Goal: Transaction & Acquisition: Purchase product/service

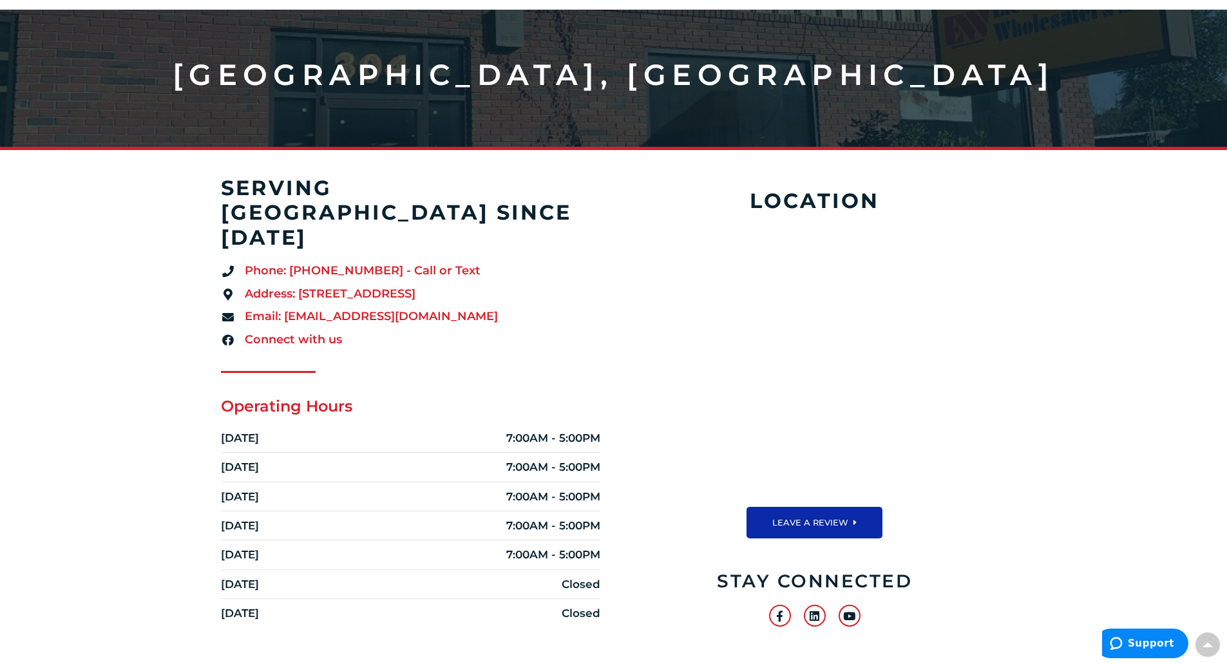
scroll to position [64, 0]
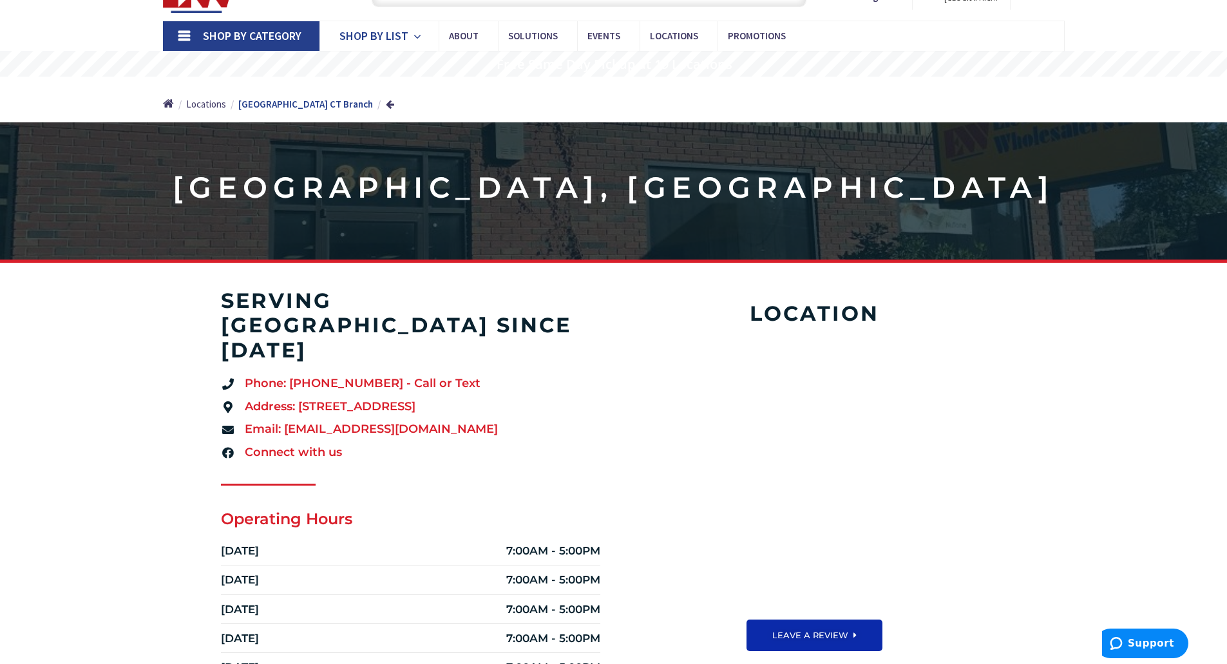
click at [392, 34] on span "Shop By List" at bounding box center [374, 35] width 69 height 15
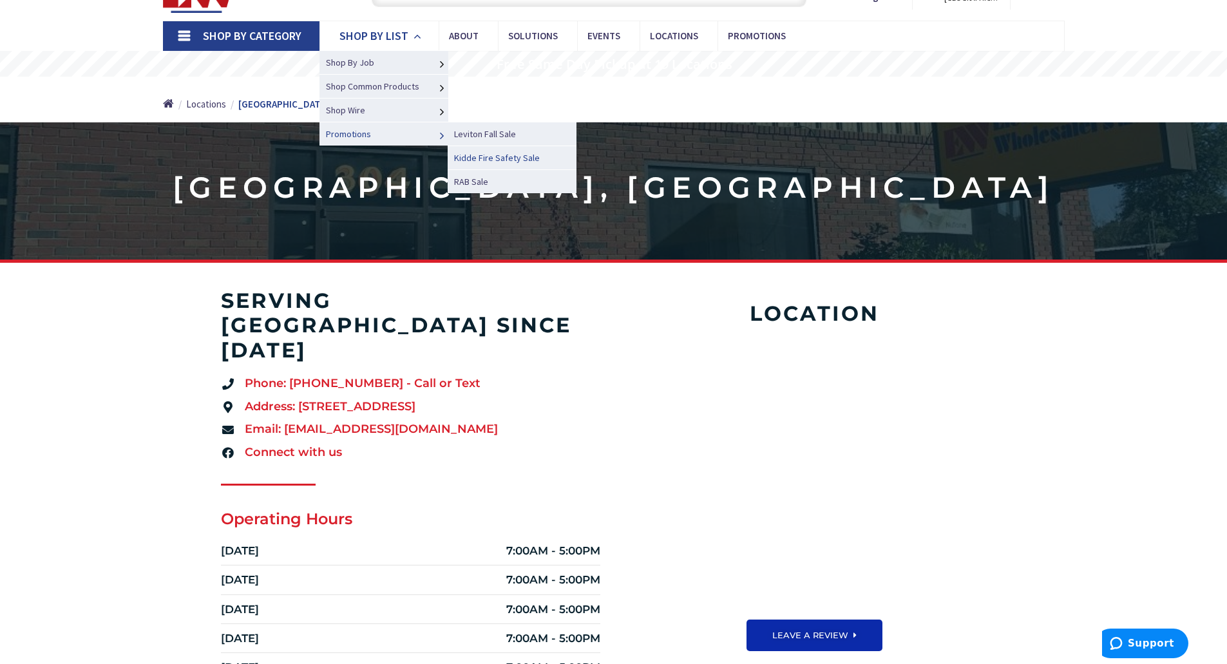
click at [507, 160] on span "Kidde Fire Safety Sale" at bounding box center [497, 158] width 86 height 12
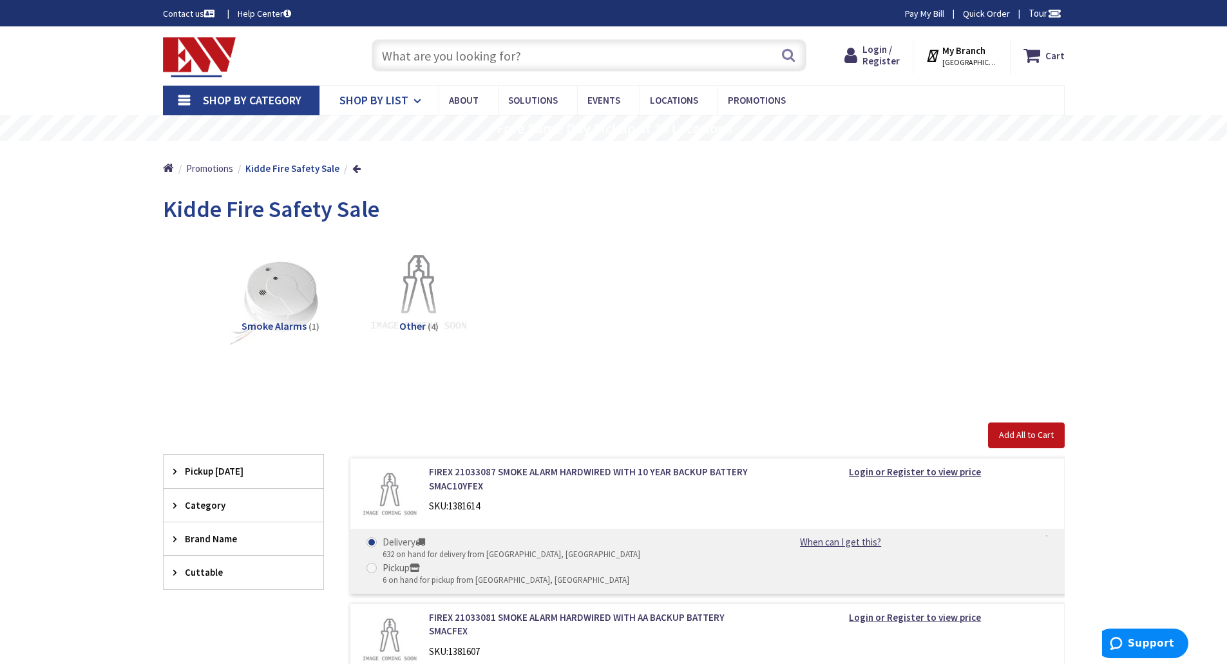
click at [370, 106] on span "Shop By List" at bounding box center [374, 100] width 69 height 15
click at [175, 101] on link "Shop By Category" at bounding box center [241, 101] width 157 height 30
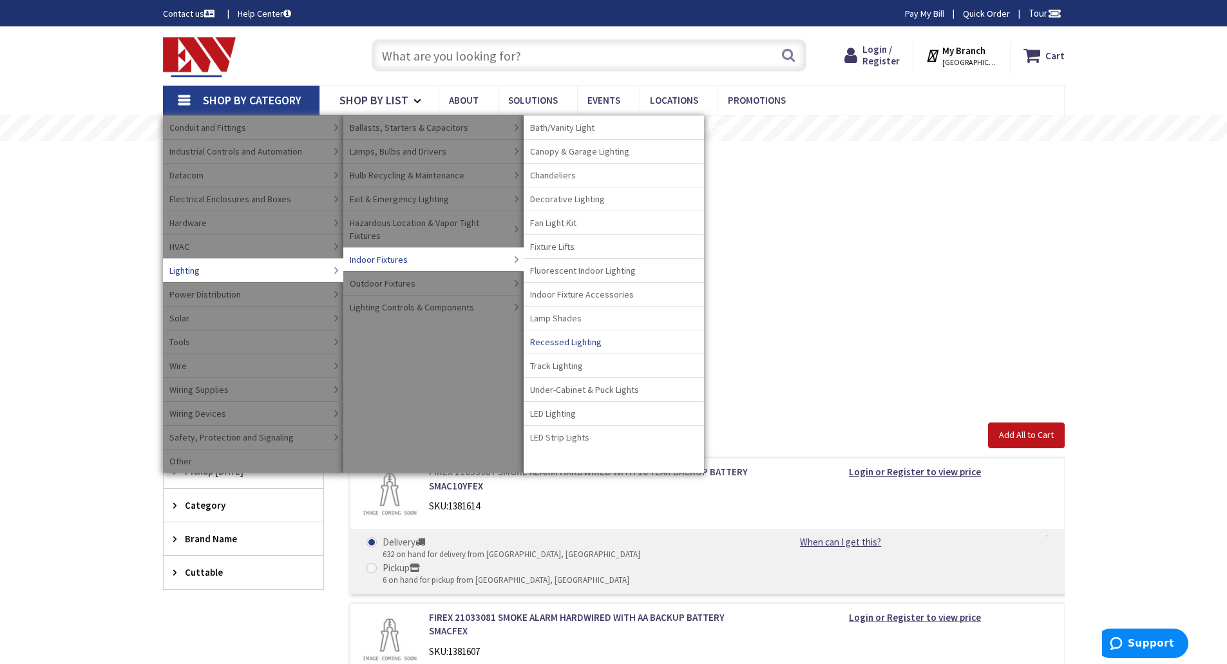
click at [577, 342] on span "Recessed Lighting" at bounding box center [566, 342] width 72 height 13
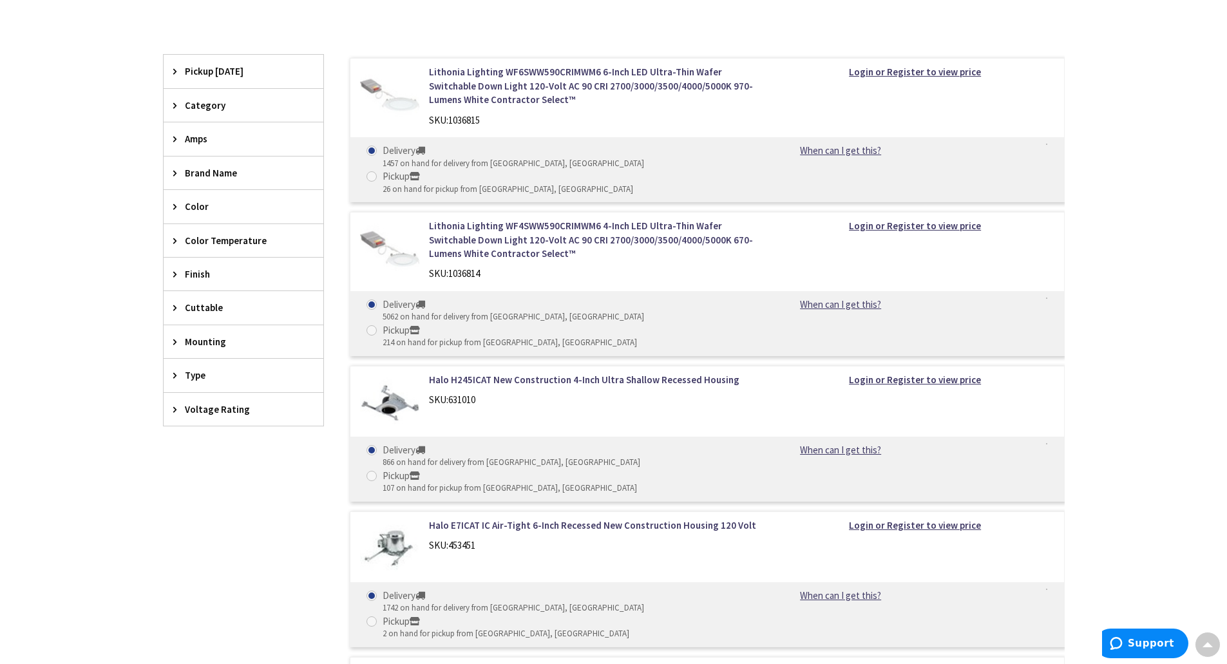
scroll to position [387, 0]
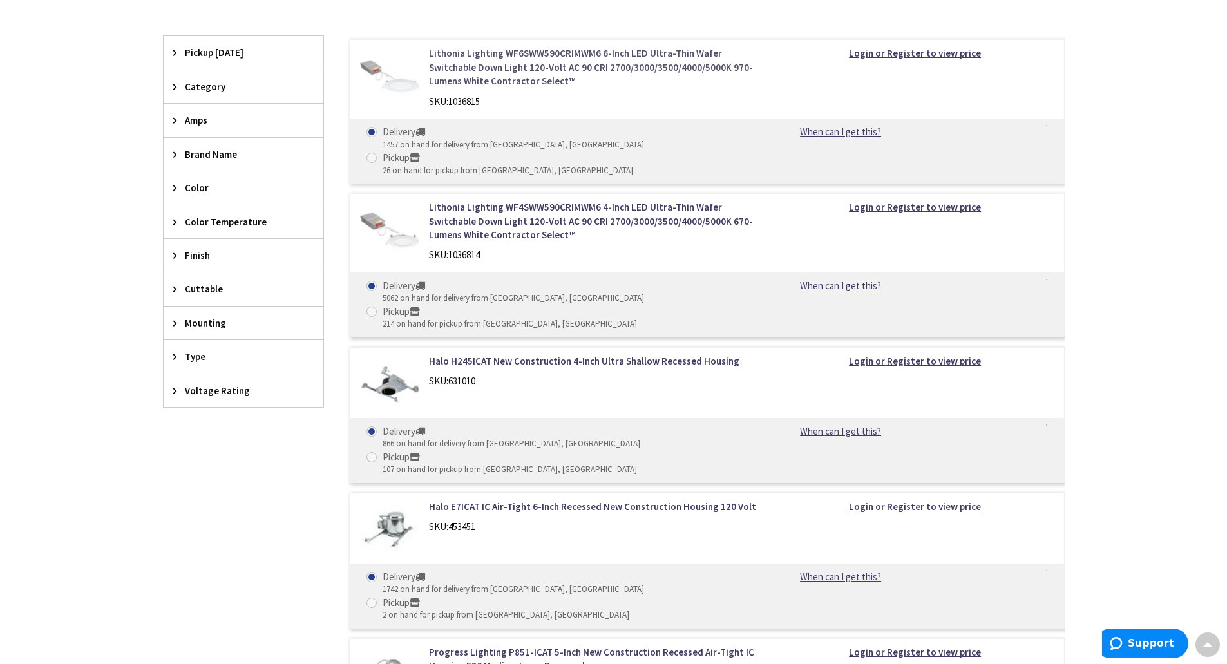
click at [465, 53] on link "Lithonia Lighting WF6SWW590CRIMWM6 6-Inch LED Ultra-Thin Wafer Switchable Down …" at bounding box center [593, 66] width 328 height 41
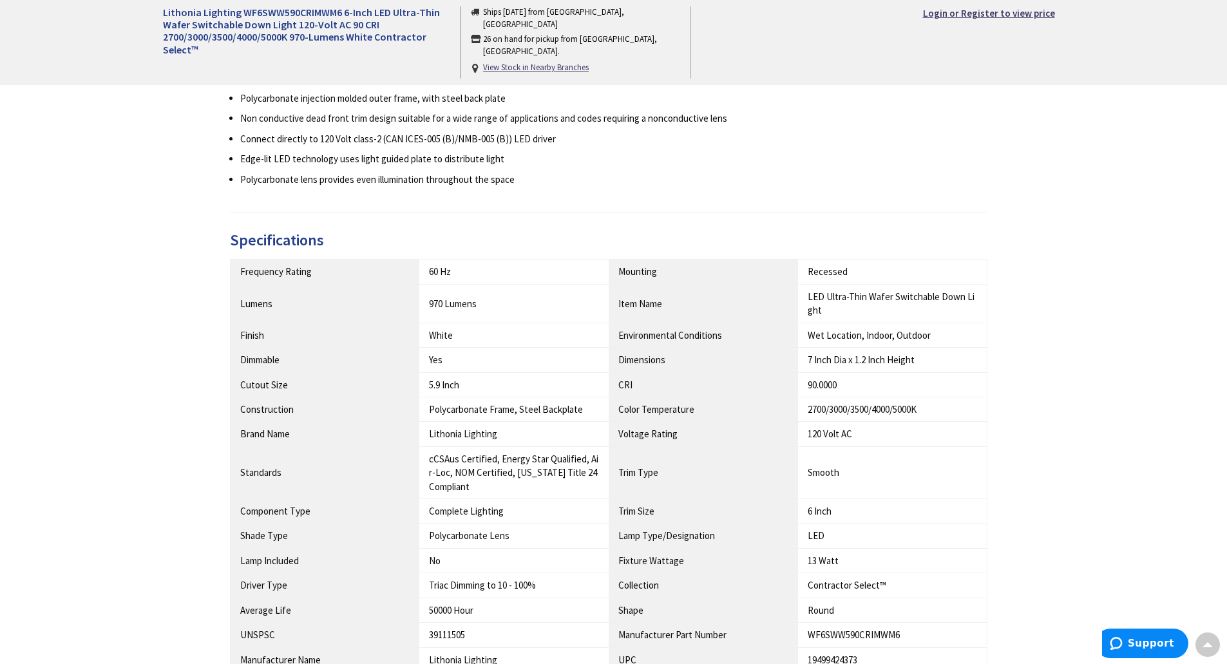
scroll to position [709, 0]
